Goal: Contribute content: Add original content to the website for others to see

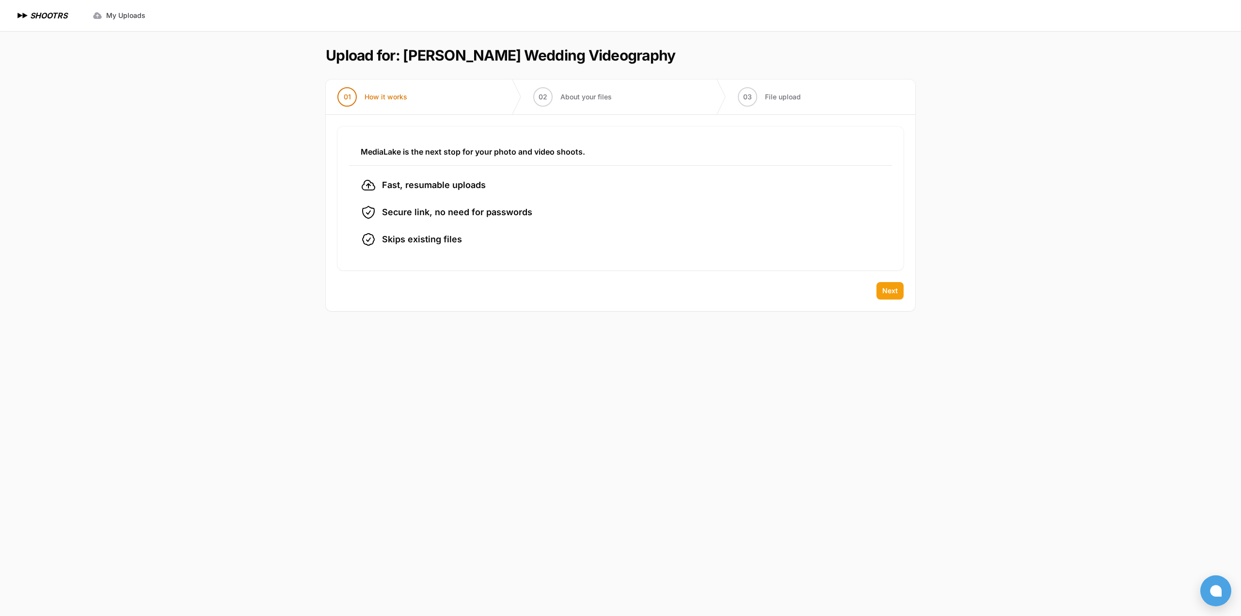
click at [622, 291] on button "Next" at bounding box center [889, 290] width 27 height 17
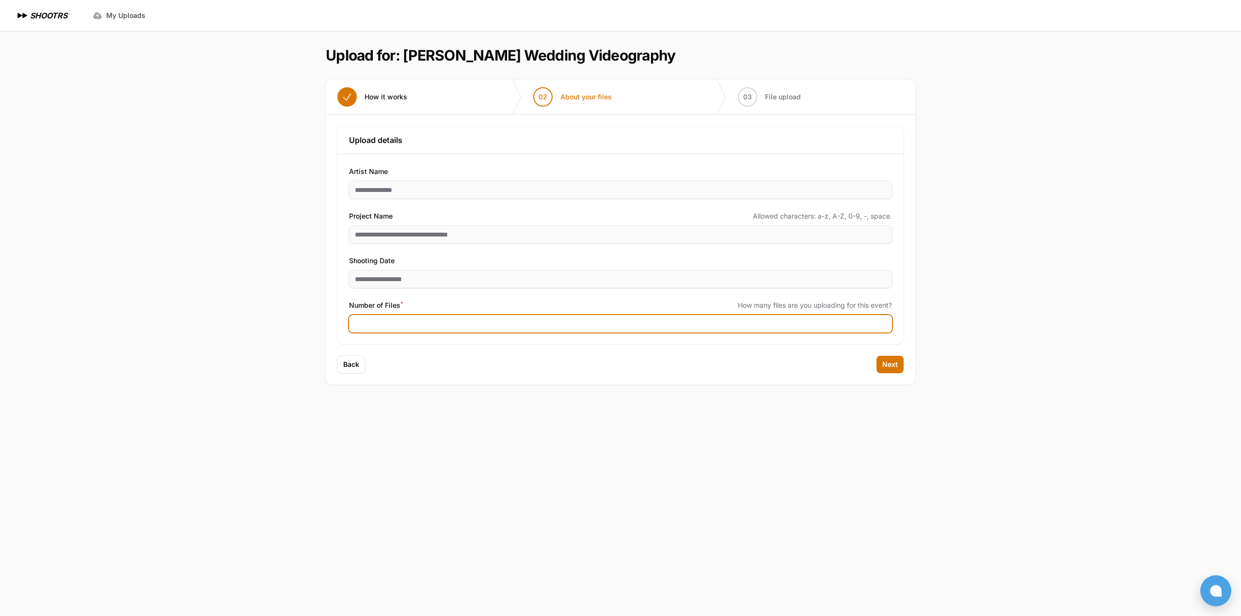
click at [398, 321] on input "Number of Files *" at bounding box center [620, 323] width 543 height 17
type input "***"
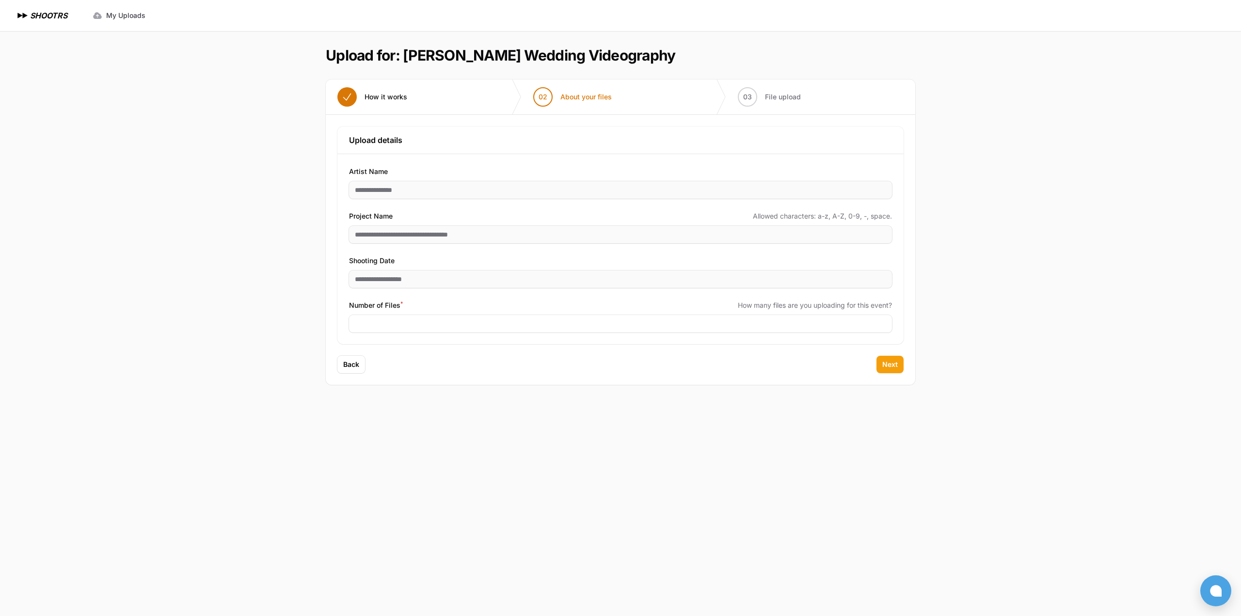
click at [622, 367] on span "Next" at bounding box center [890, 365] width 16 height 10
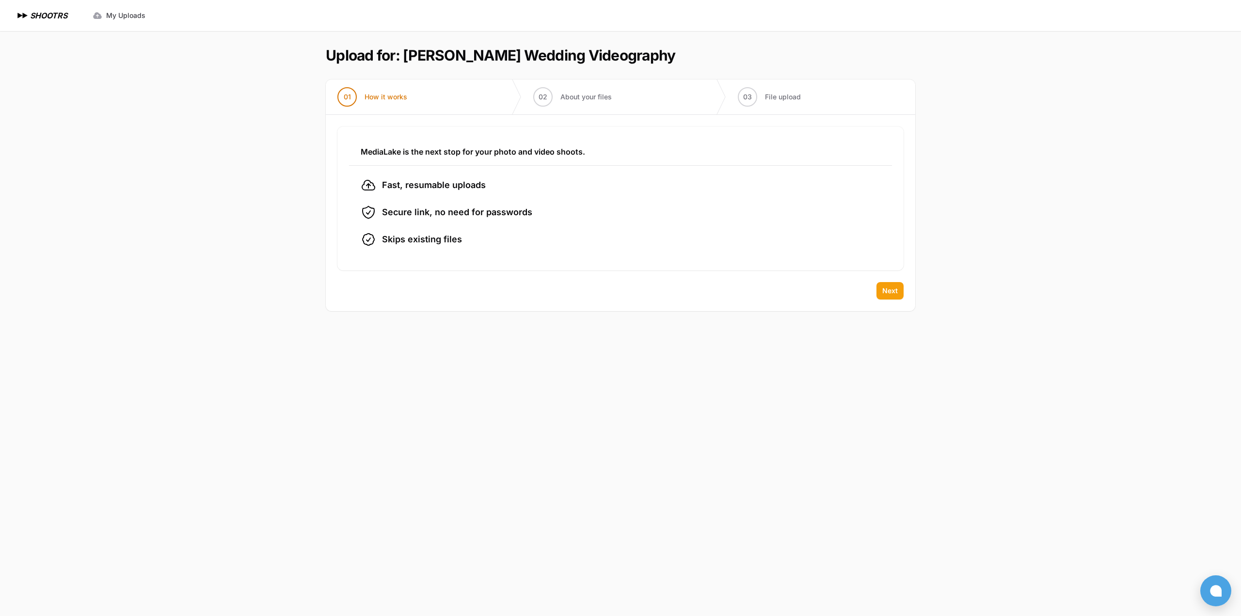
click at [902, 288] on button "Next" at bounding box center [889, 290] width 27 height 17
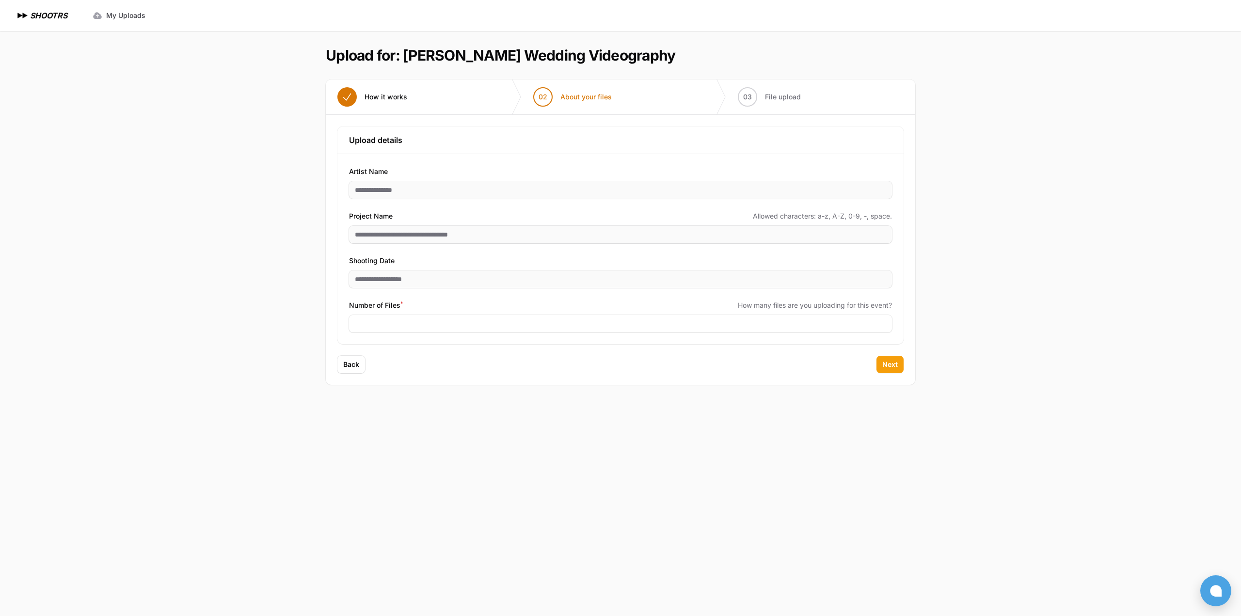
click at [893, 364] on span "Next" at bounding box center [890, 365] width 16 height 10
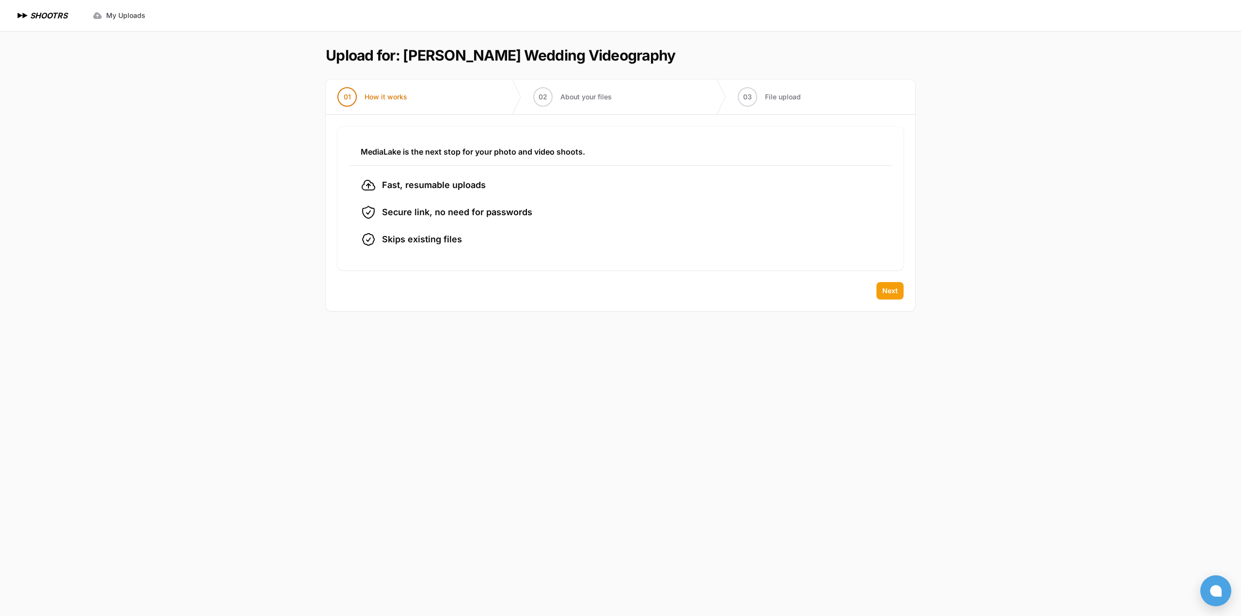
click at [896, 283] on button "Next" at bounding box center [889, 290] width 27 height 17
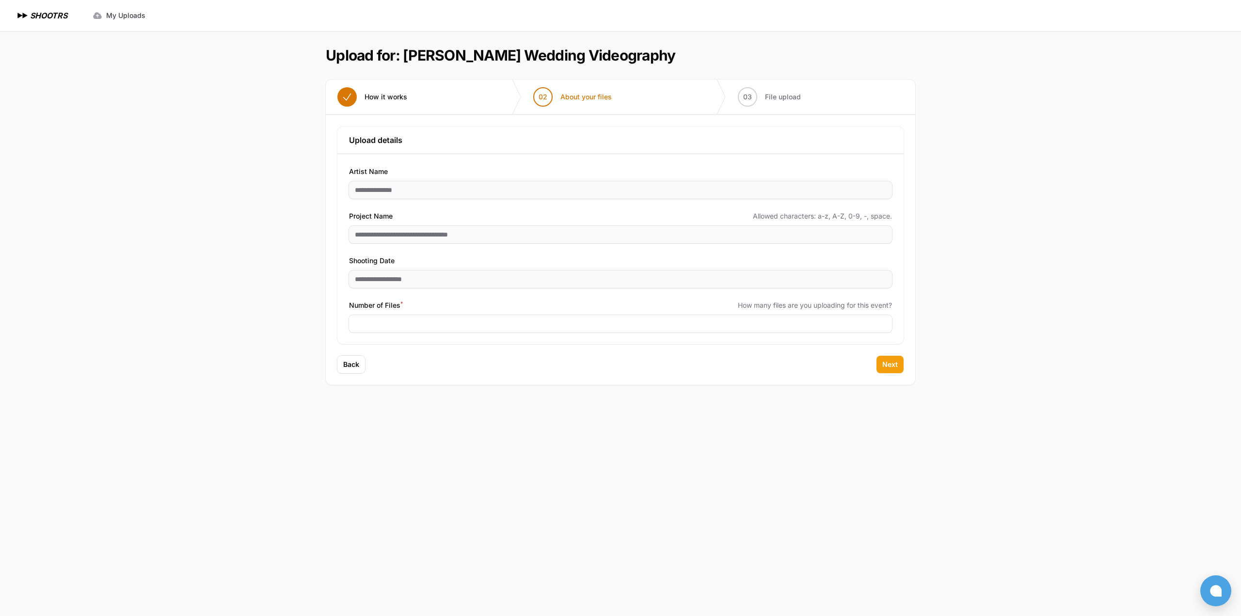
click at [897, 361] on button "Next" at bounding box center [889, 364] width 27 height 17
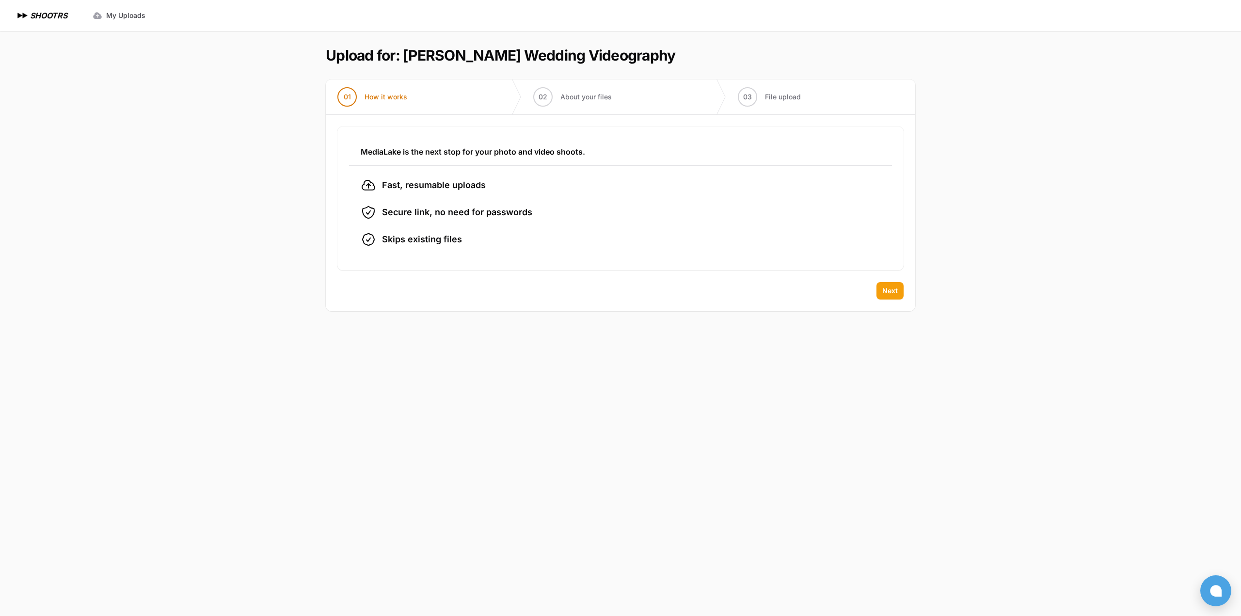
click at [893, 286] on span "Next" at bounding box center [890, 291] width 16 height 10
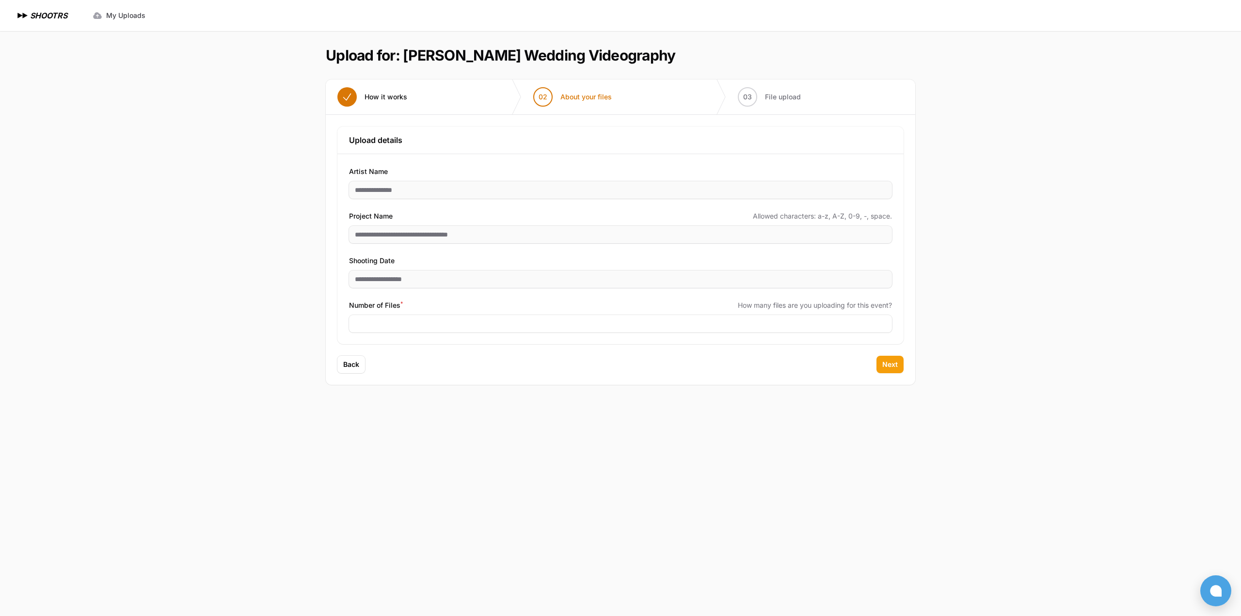
click at [896, 365] on span "Next" at bounding box center [890, 365] width 16 height 10
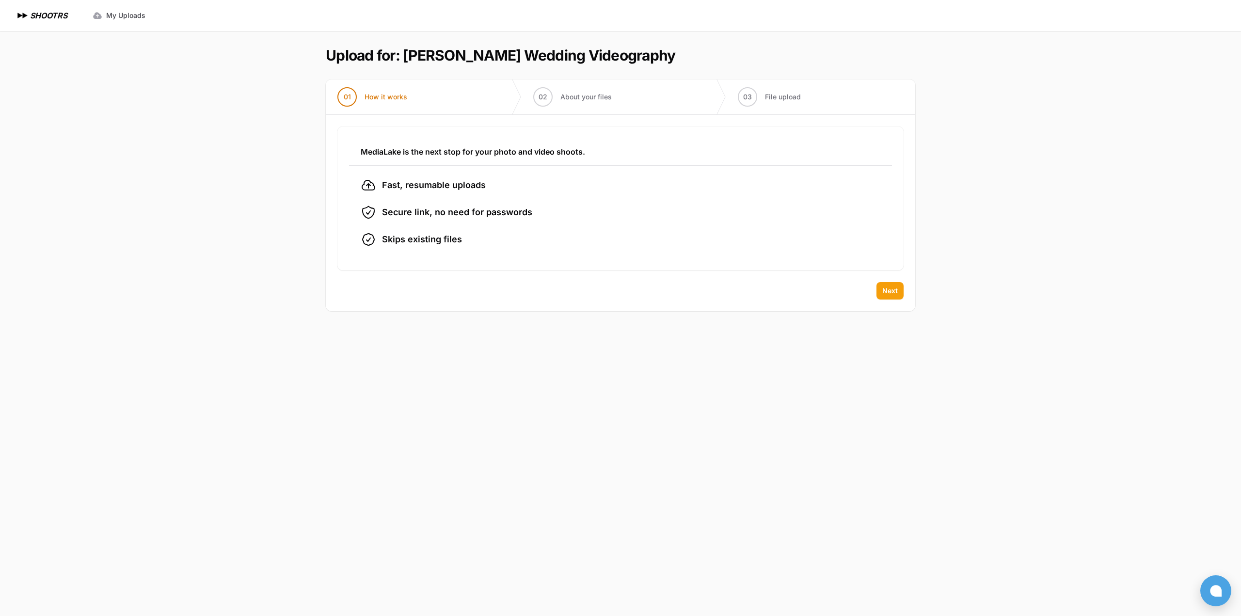
click at [890, 290] on span "Next" at bounding box center [890, 291] width 16 height 10
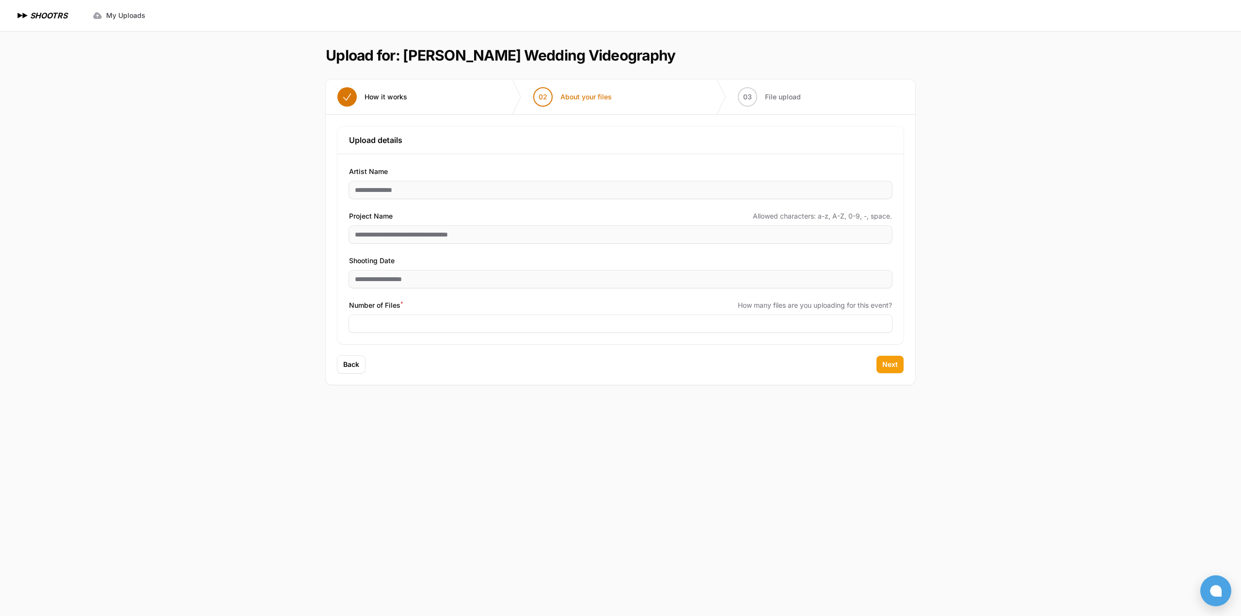
click at [890, 362] on span "Next" at bounding box center [890, 365] width 16 height 10
